Goal: Information Seeking & Learning: Learn about a topic

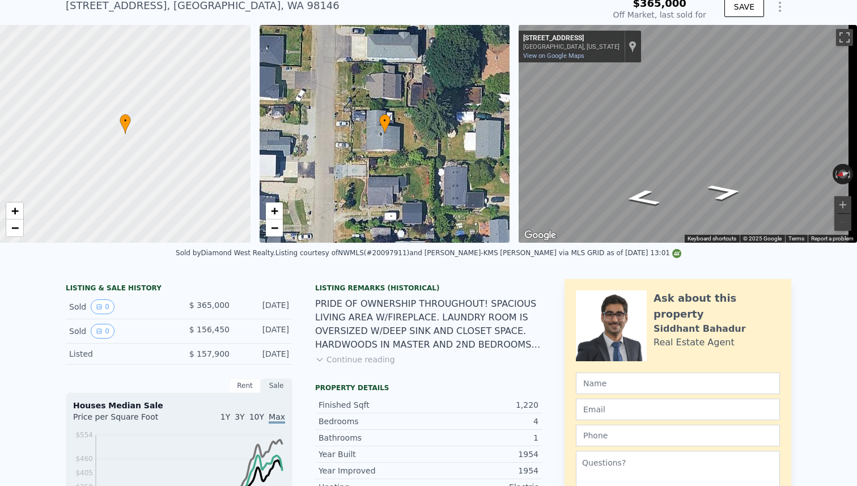
scroll to position [4, 0]
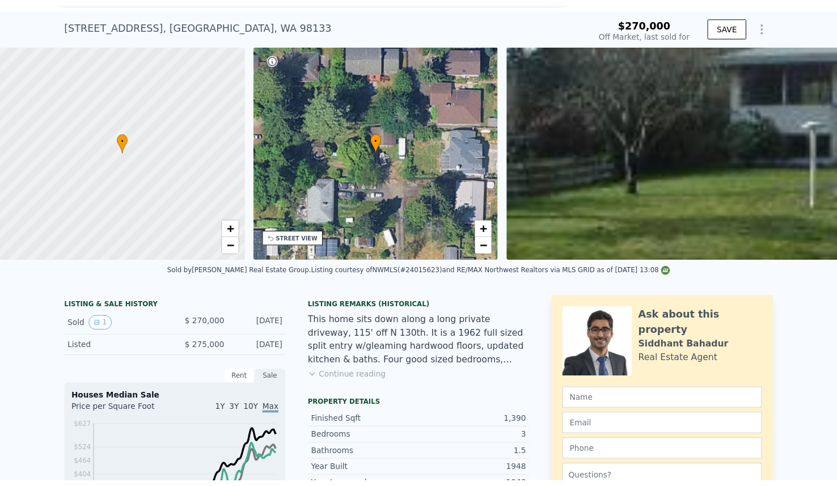
scroll to position [27, 0]
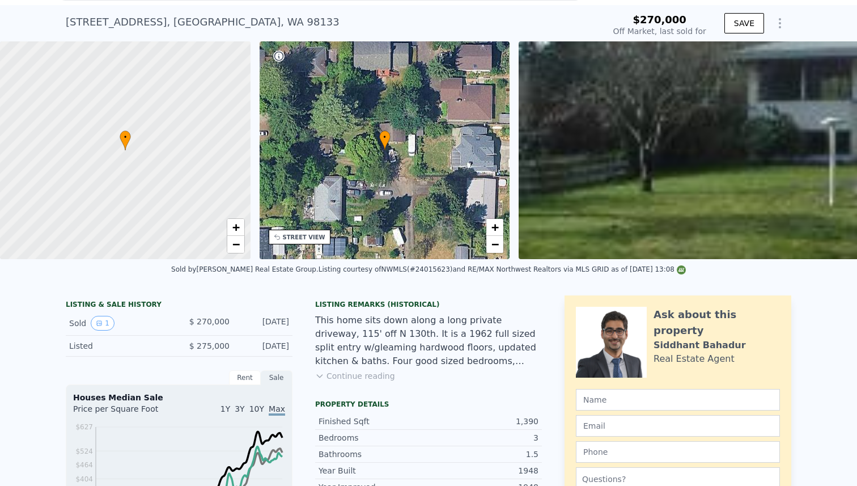
type input "$ 864,000"
type input "$ 508,406"
click at [355, 382] on button "Continue reading" at bounding box center [355, 375] width 80 height 11
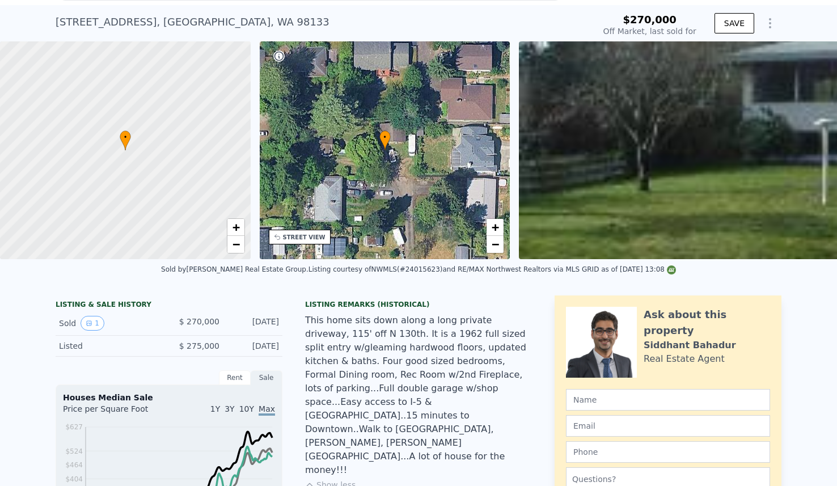
scroll to position [0, 0]
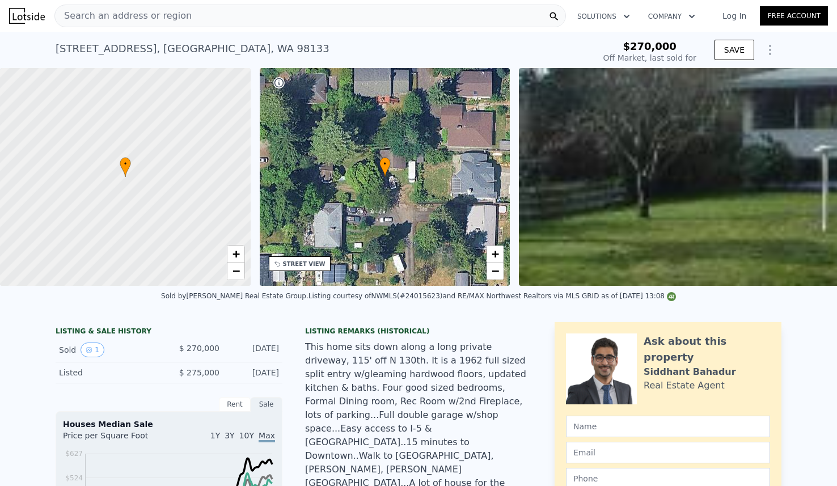
click at [165, 15] on span "Search an address or region" at bounding box center [123, 16] width 137 height 14
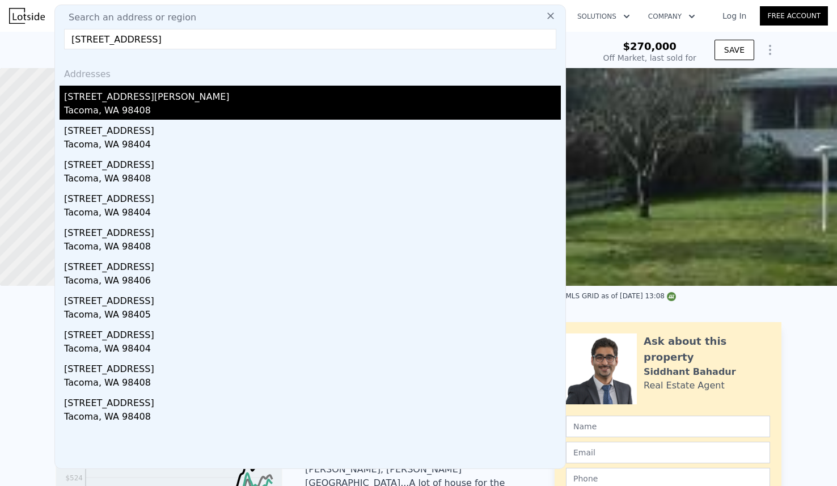
type input "[STREET_ADDRESS]"
click at [90, 103] on div "[STREET_ADDRESS][PERSON_NAME]" at bounding box center [312, 95] width 497 height 18
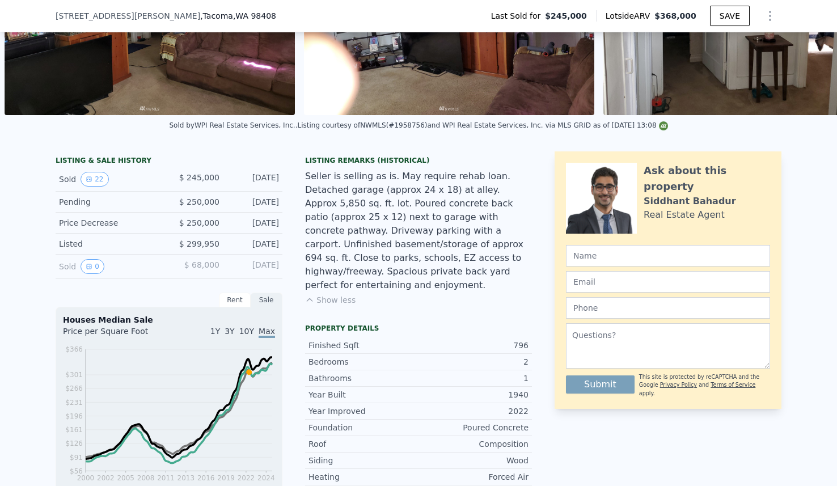
scroll to position [4, 0]
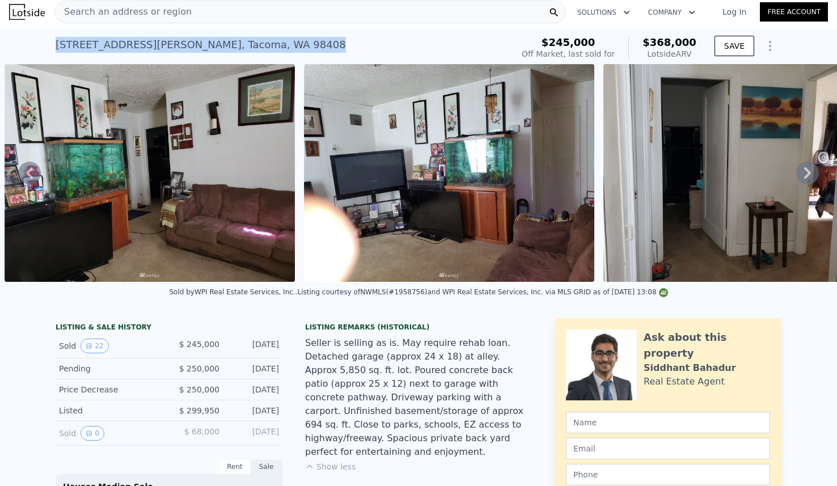
drag, startPoint x: 48, startPoint y: 41, endPoint x: 243, endPoint y: 49, distance: 195.8
click at [243, 49] on div "[STREET_ADDRESS][PERSON_NAME] Sold [DATE] for $245k (~ARV $368k ) $245,000 Off …" at bounding box center [418, 46] width 837 height 36
copy div "[STREET_ADDRESS][PERSON_NAME]"
